Goal: Find contact information: Find contact information

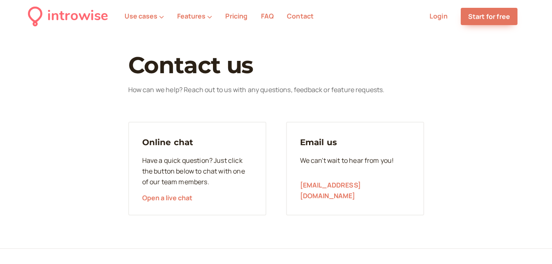
scroll to position [79, 0]
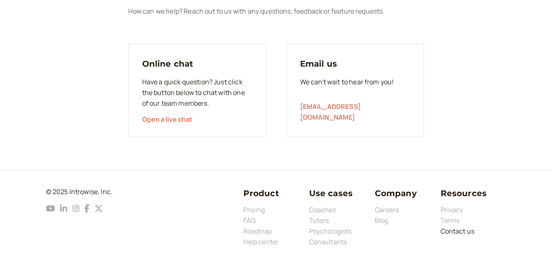
click at [451, 234] on link "Contact us" at bounding box center [458, 231] width 34 height 9
click at [454, 230] on link "Contact us" at bounding box center [458, 231] width 34 height 9
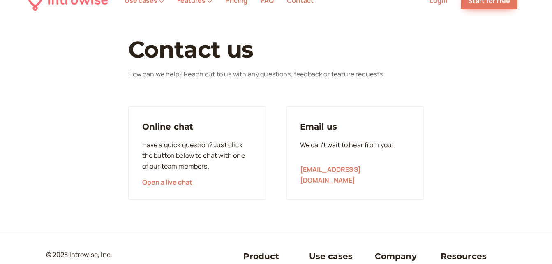
scroll to position [0, 0]
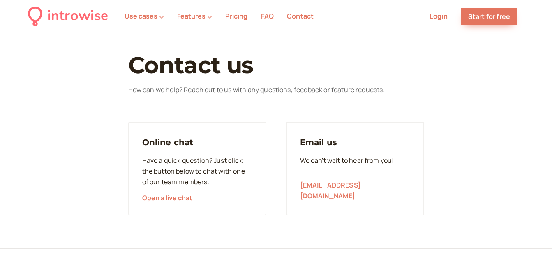
click at [300, 17] on link "Contact" at bounding box center [300, 16] width 27 height 9
click at [296, 17] on link "Contact" at bounding box center [300, 16] width 27 height 9
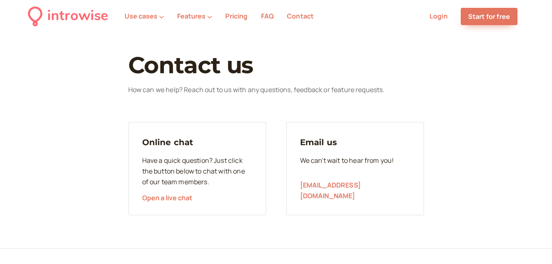
click at [446, 90] on main "Contact us How can we help? Reach out to us with any questions, feedback or fea…" at bounding box center [276, 134] width 552 height 163
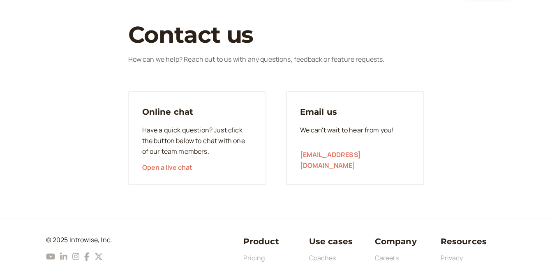
scroll to position [79, 0]
